Goal: Find specific page/section: Find specific page/section

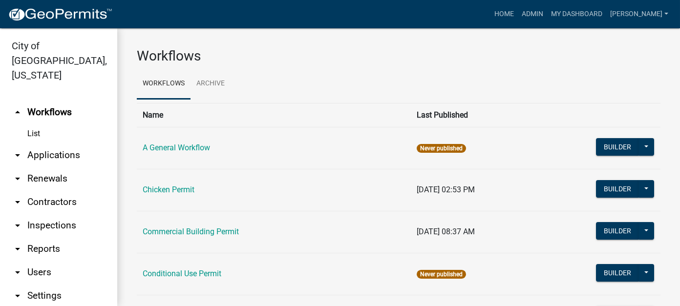
scroll to position [14, 0]
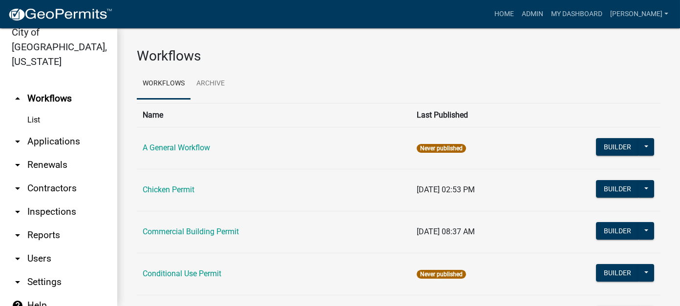
click at [43, 131] on link "arrow_drop_down Applications" at bounding box center [58, 141] width 117 height 23
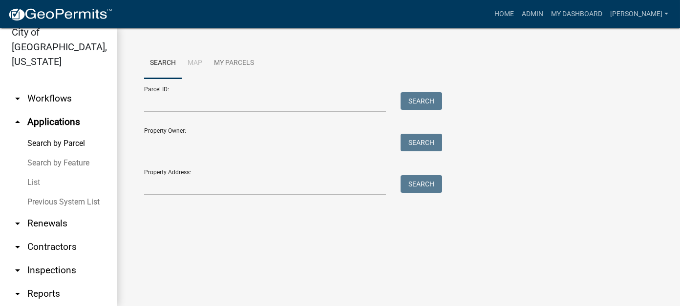
click at [32, 173] on link "List" at bounding box center [58, 183] width 117 height 20
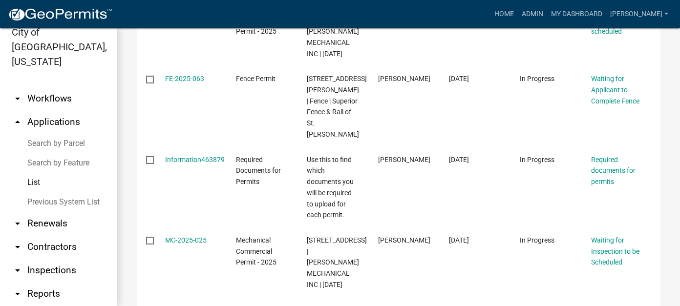
scroll to position [440, 0]
